Goal: Transaction & Acquisition: Purchase product/service

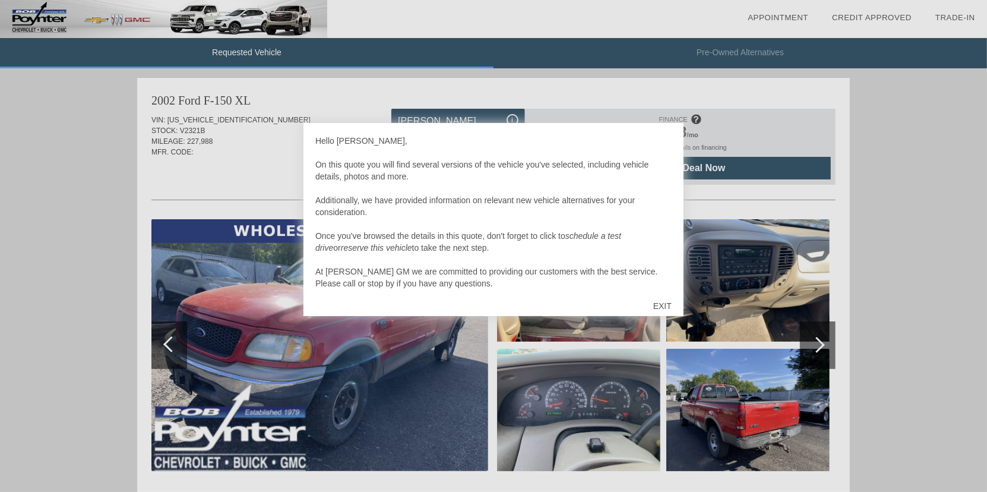
click at [667, 301] on div "EXIT" at bounding box center [662, 306] width 42 height 36
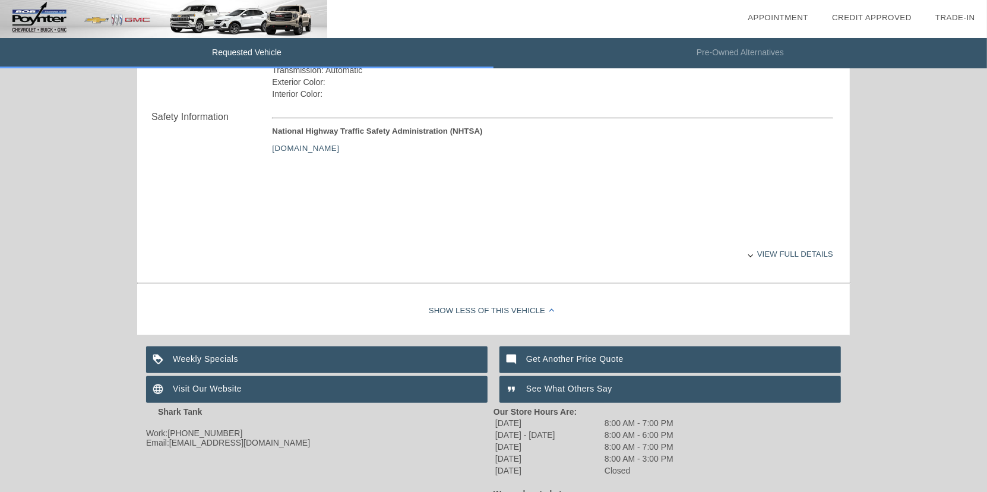
scroll to position [475, 0]
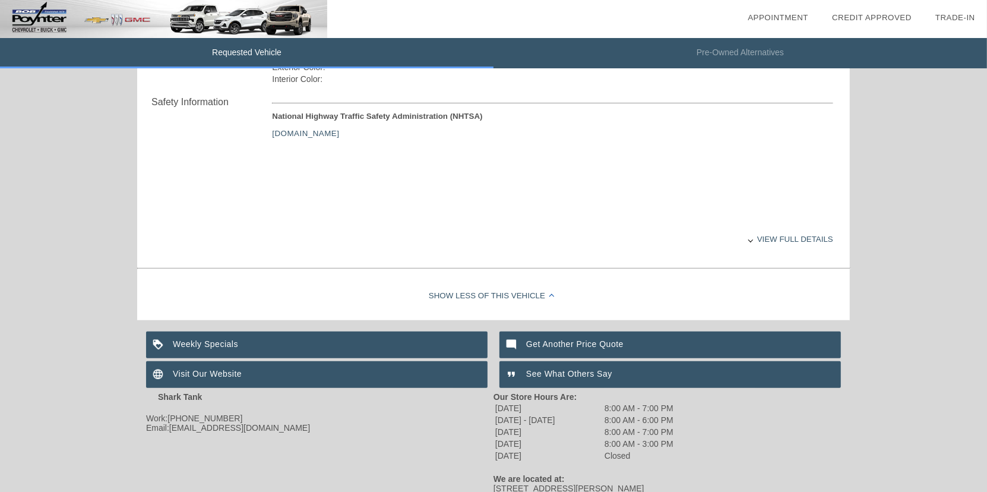
click at [809, 236] on div "View full details" at bounding box center [552, 238] width 561 height 29
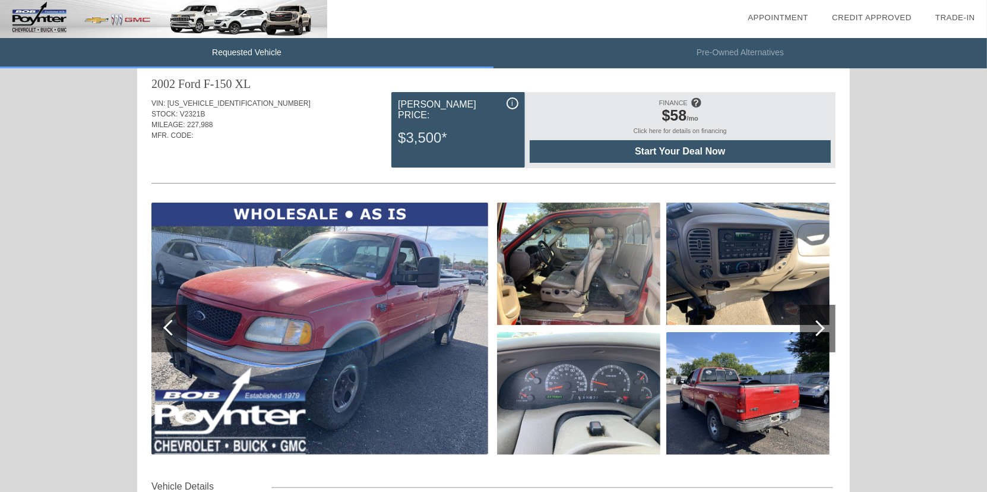
scroll to position [0, 0]
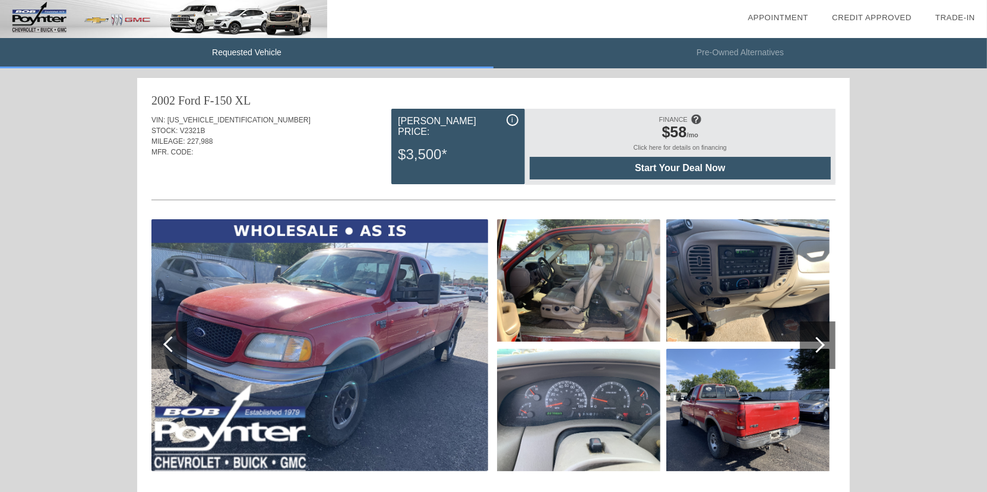
click at [679, 144] on div "Click here for details on financing" at bounding box center [680, 150] width 301 height 13
click at [701, 167] on span "Start Your Deal Now" at bounding box center [679, 168] width 271 height 11
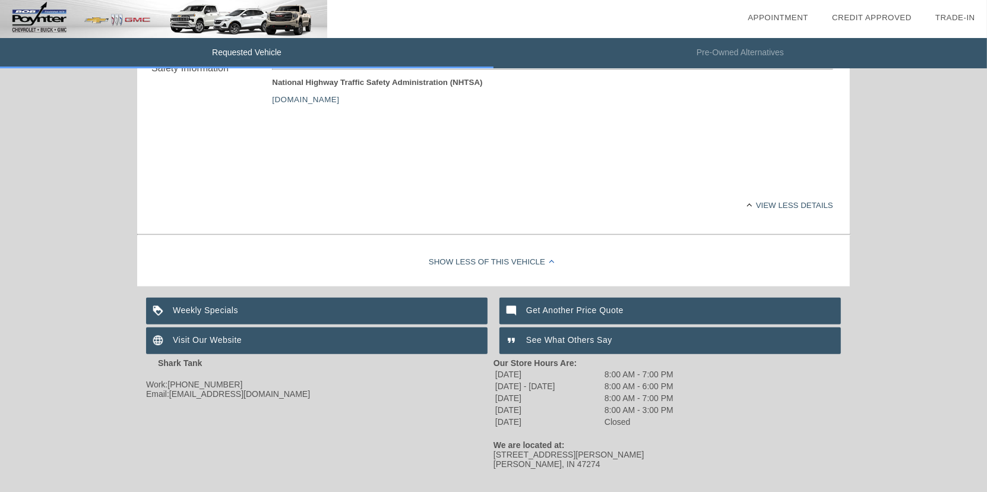
scroll to position [524, 0]
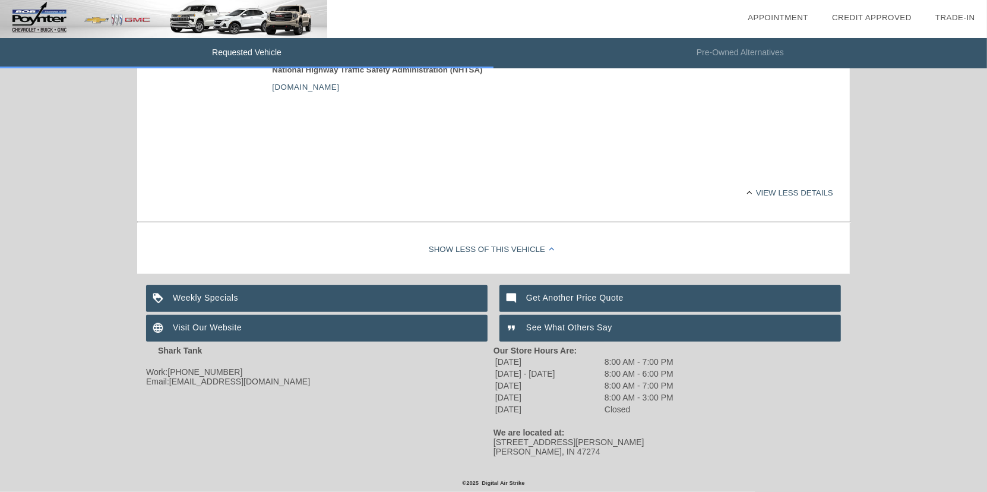
click at [205, 323] on div "Visit Our Website" at bounding box center [316, 328] width 341 height 27
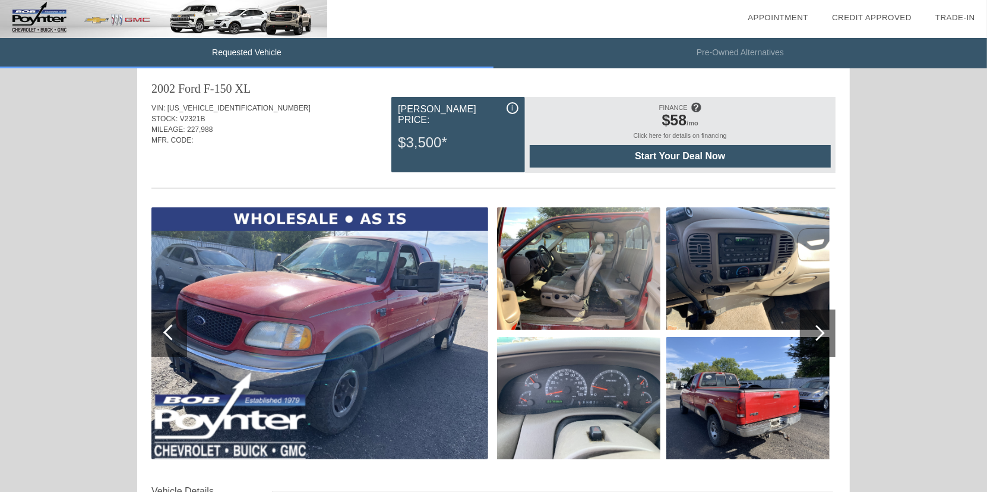
scroll to position [0, 0]
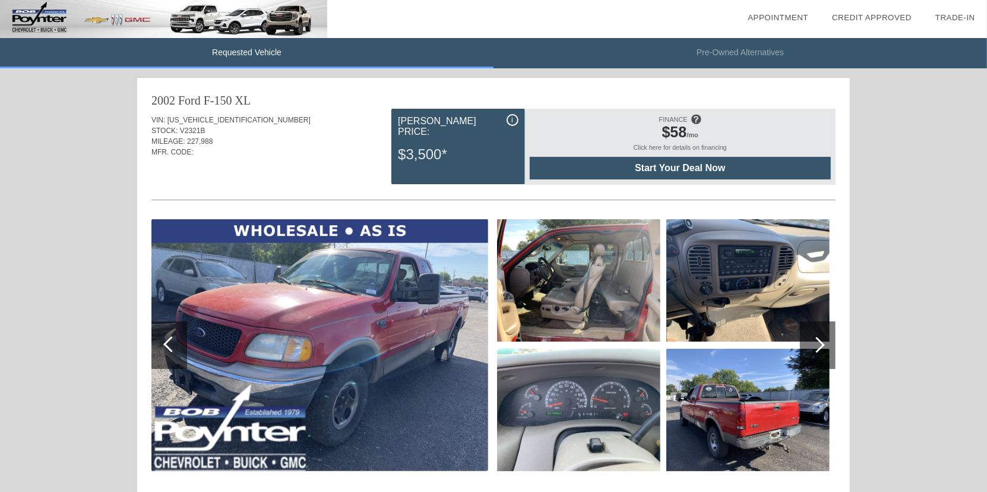
click at [595, 287] on img at bounding box center [578, 280] width 163 height 122
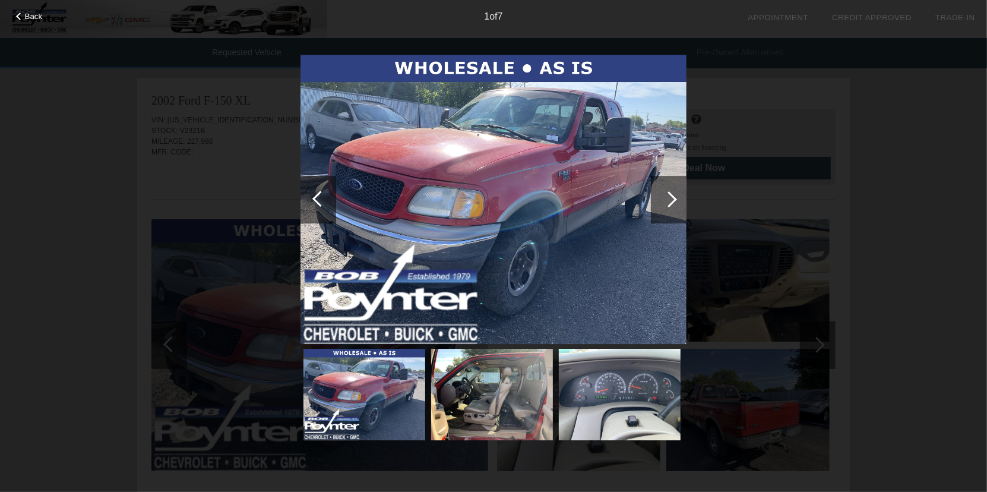
click at [677, 196] on div at bounding box center [669, 199] width 36 height 47
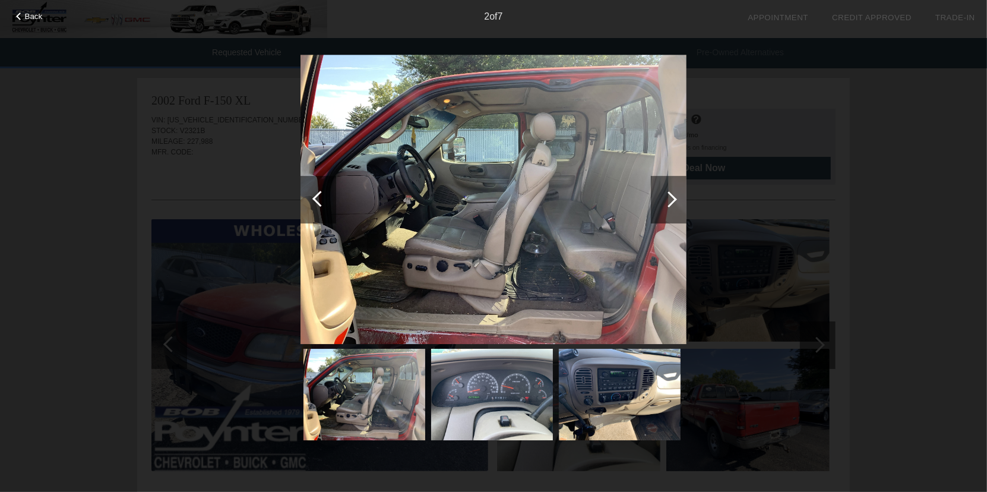
click at [673, 197] on div at bounding box center [669, 199] width 16 height 16
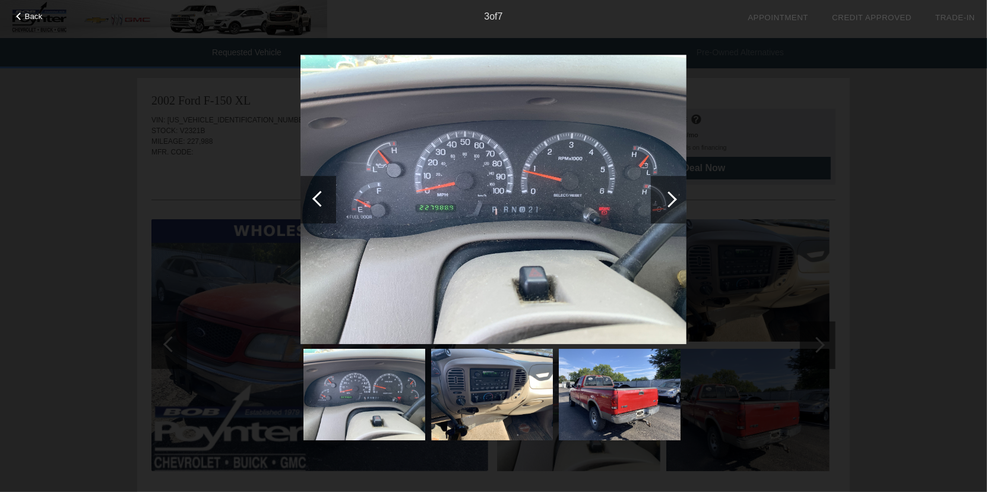
click at [673, 197] on div at bounding box center [669, 199] width 16 height 16
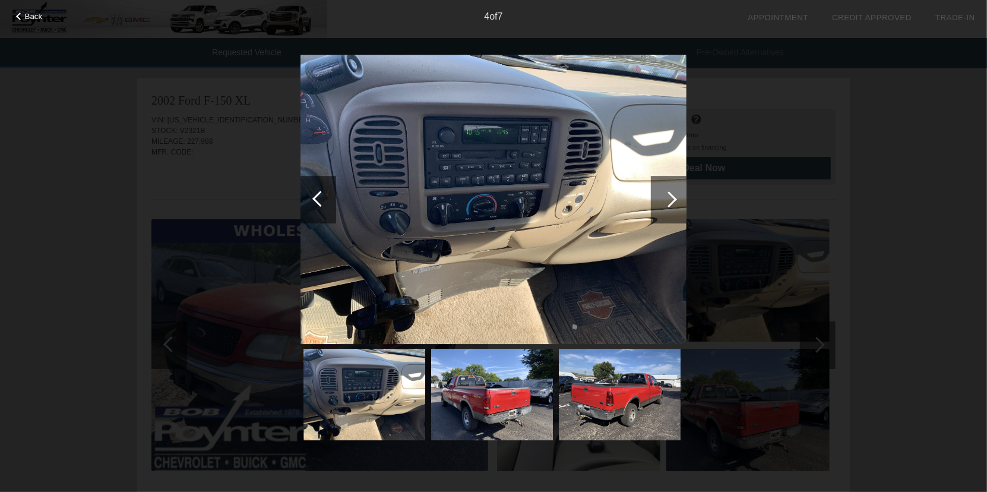
click at [673, 197] on div at bounding box center [669, 199] width 16 height 16
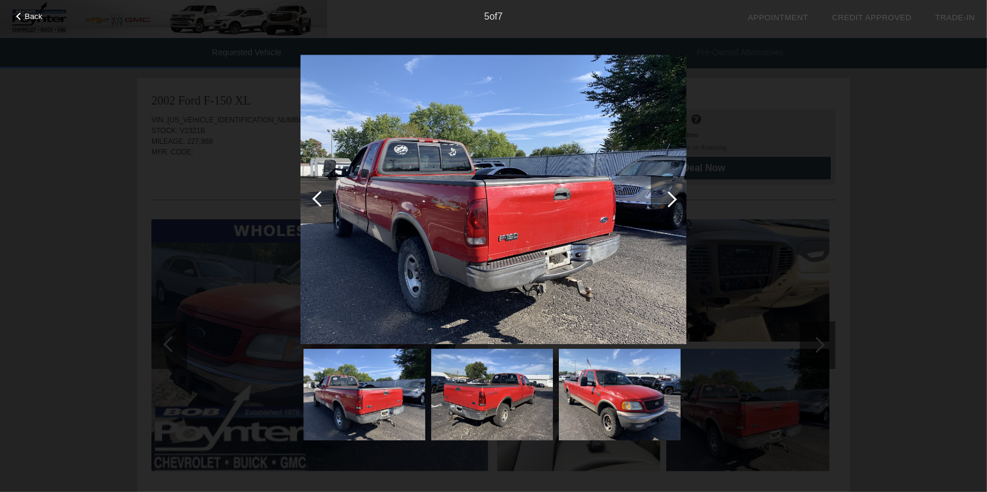
click at [673, 197] on div at bounding box center [669, 199] width 16 height 16
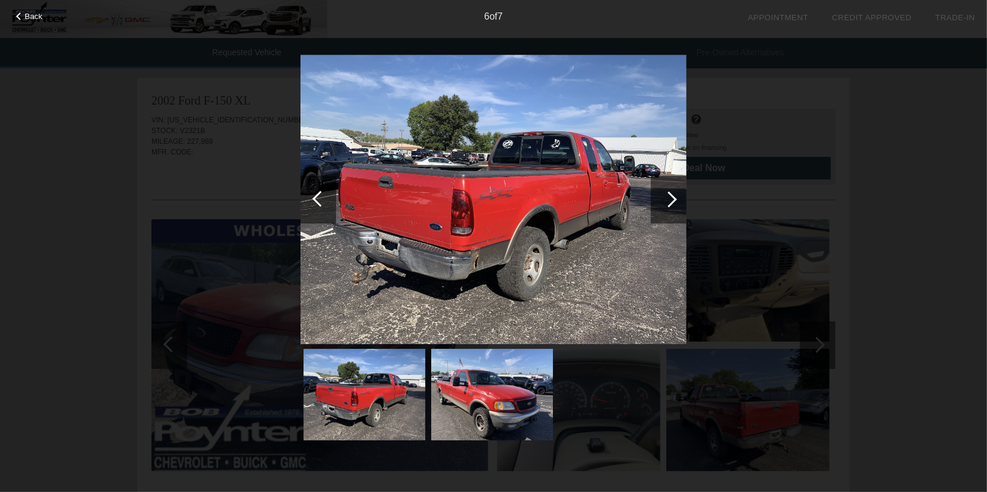
click at [673, 197] on div at bounding box center [669, 199] width 16 height 16
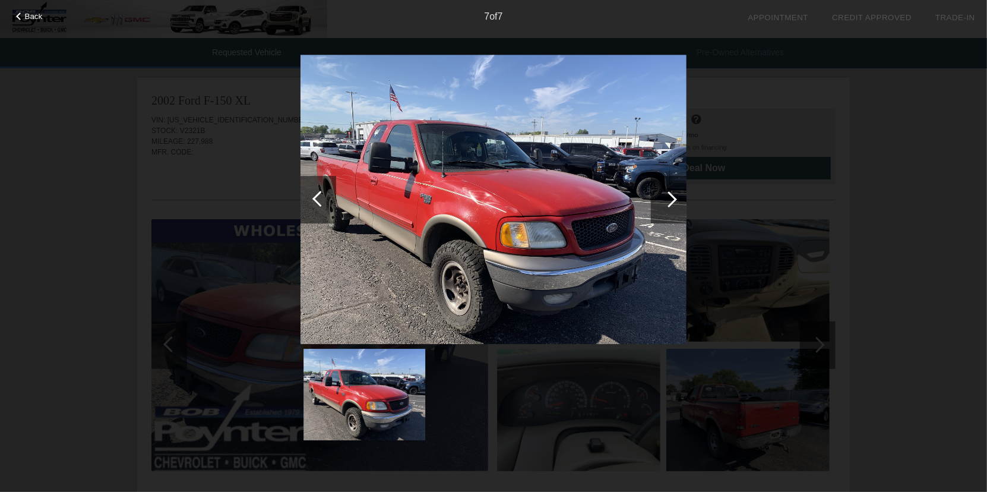
click at [673, 198] on div at bounding box center [669, 199] width 16 height 16
click at [25, 15] on span "Back" at bounding box center [34, 16] width 18 height 9
